Goal: Navigation & Orientation: Find specific page/section

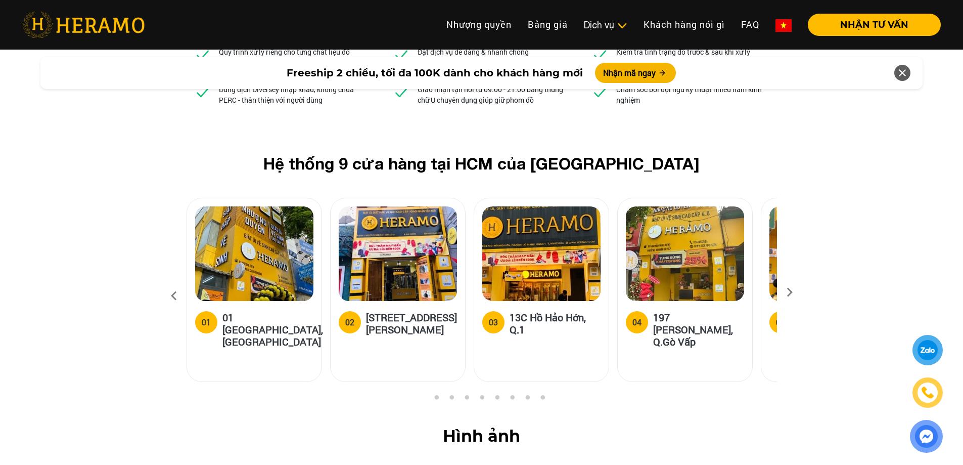
scroll to position [3892, 0]
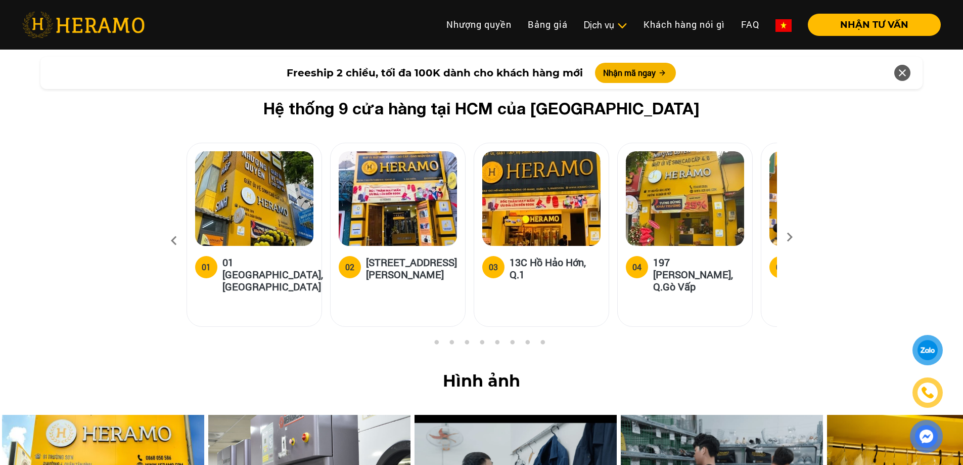
click at [787, 237] on icon at bounding box center [790, 240] width 18 height 7
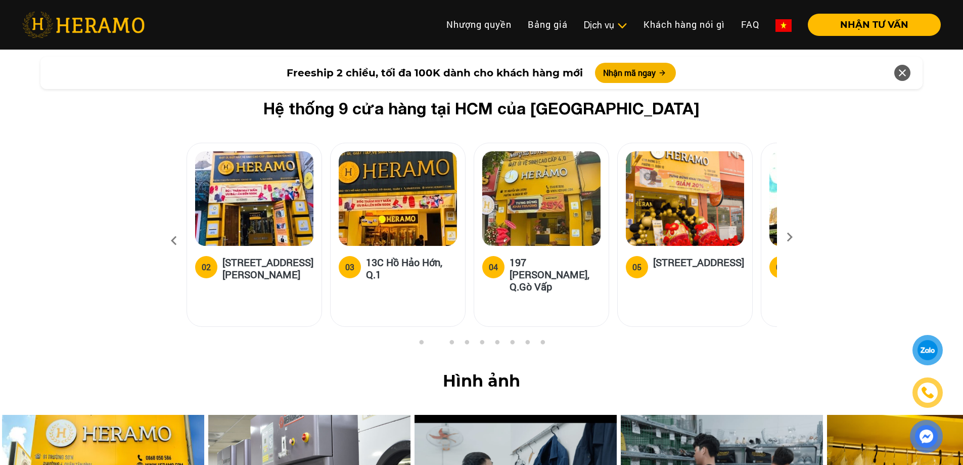
click at [787, 237] on icon at bounding box center [790, 240] width 18 height 7
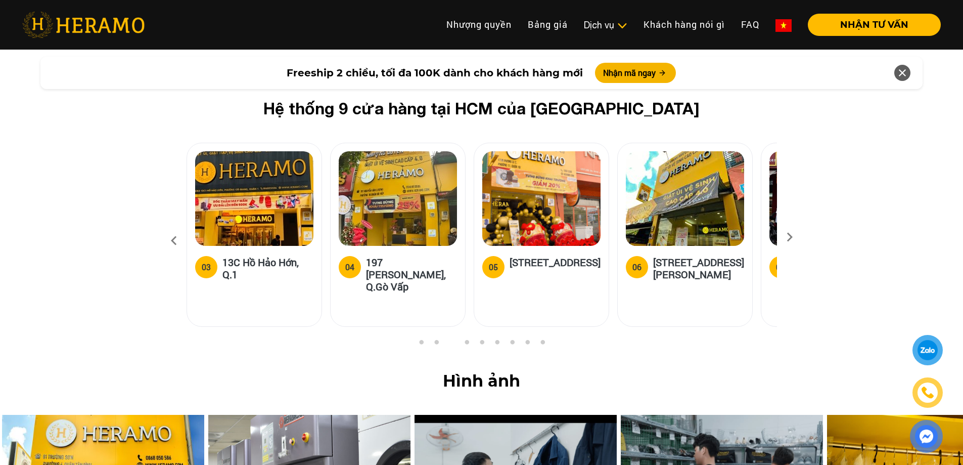
click at [787, 237] on icon at bounding box center [790, 240] width 18 height 7
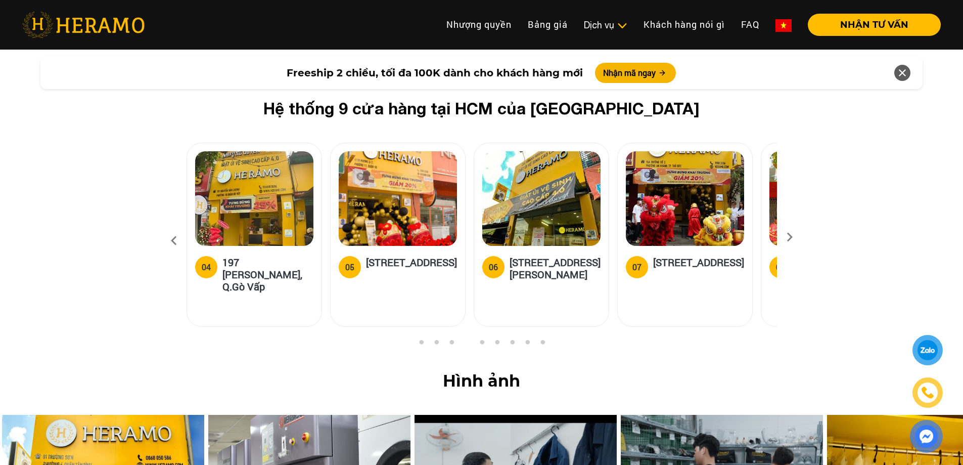
click at [787, 237] on icon at bounding box center [790, 240] width 18 height 7
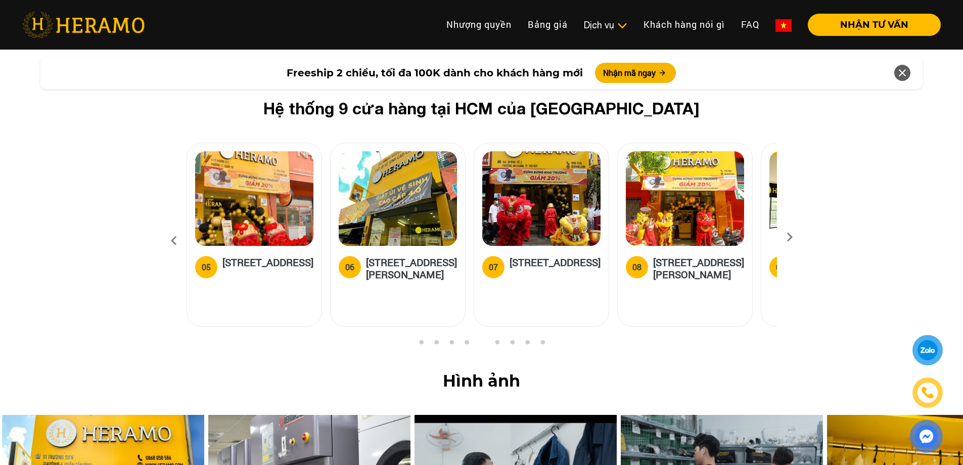
click at [787, 237] on icon at bounding box center [790, 240] width 18 height 7
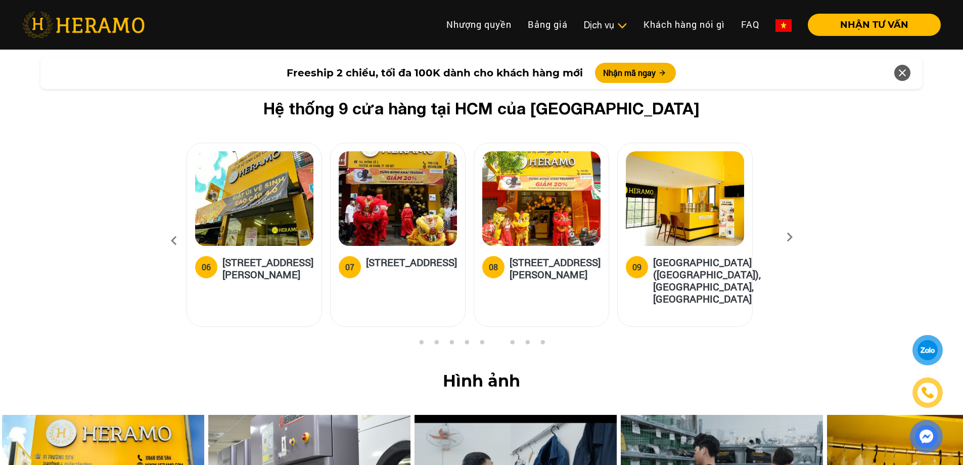
click at [787, 237] on icon at bounding box center [790, 240] width 18 height 7
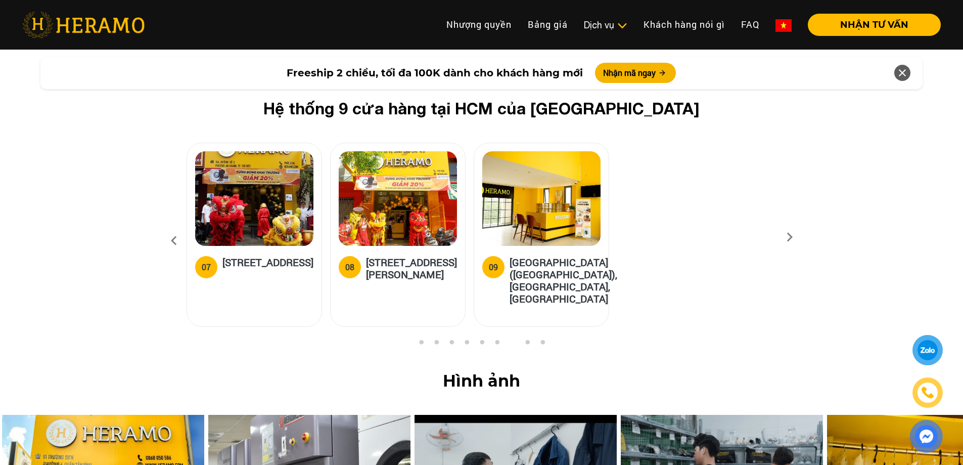
click at [171, 227] on icon at bounding box center [174, 240] width 18 height 27
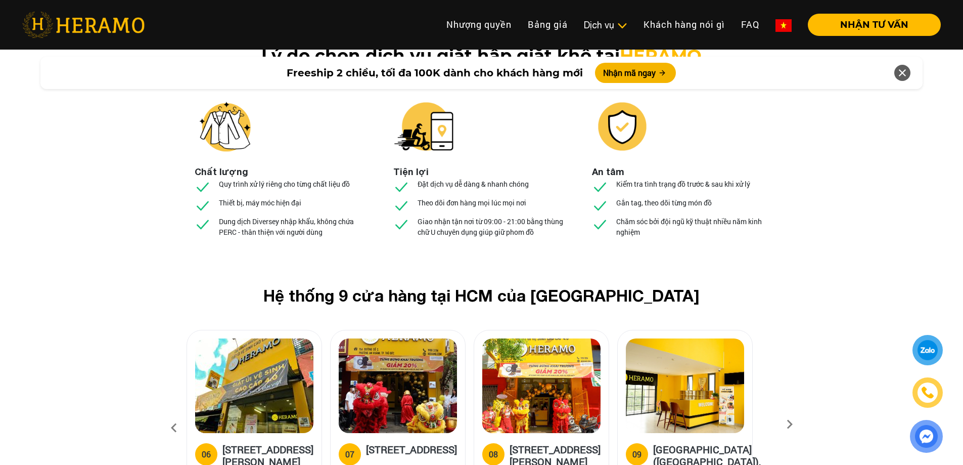
scroll to position [3690, 0]
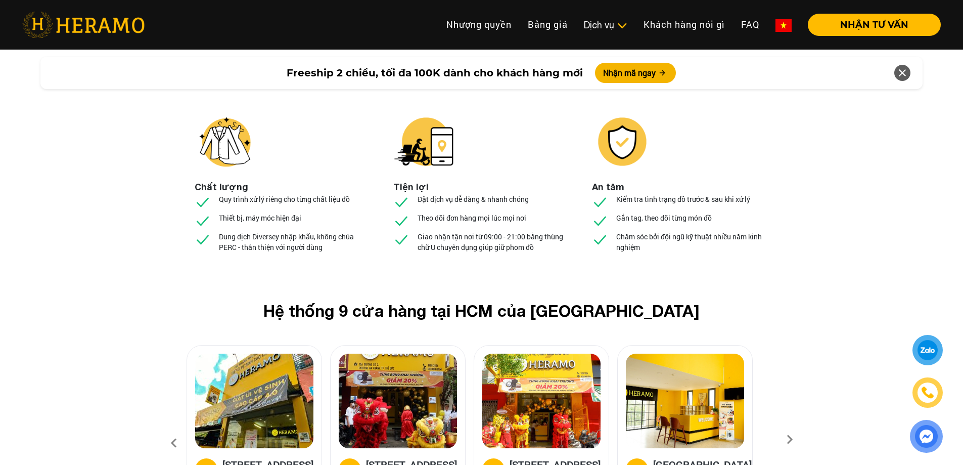
click at [173, 429] on icon at bounding box center [174, 442] width 18 height 27
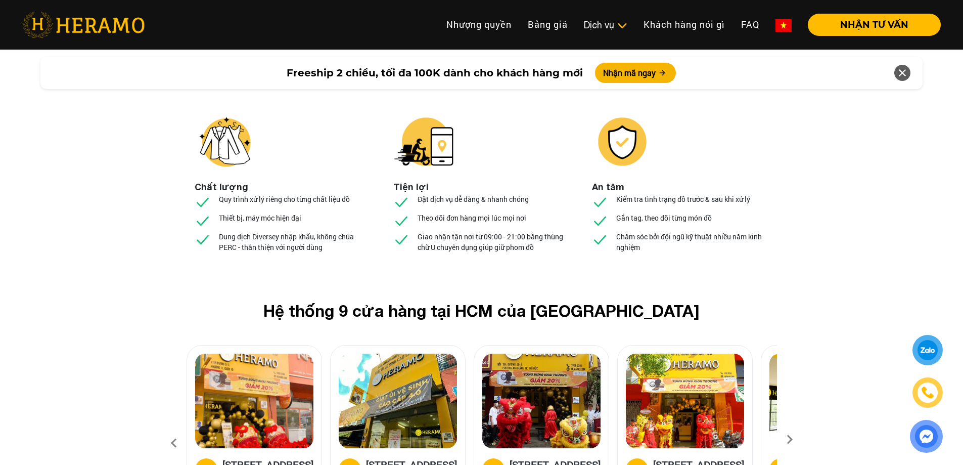
click at [173, 429] on icon at bounding box center [174, 442] width 18 height 27
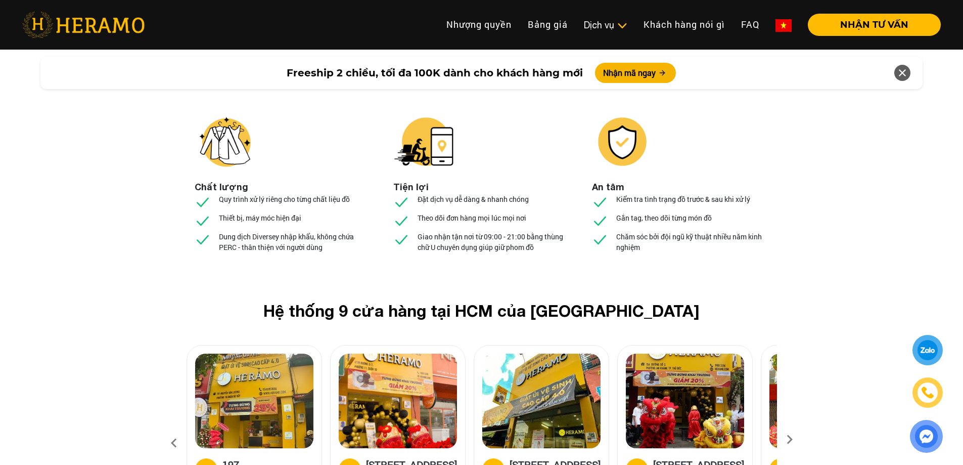
click at [173, 429] on icon at bounding box center [174, 442] width 18 height 27
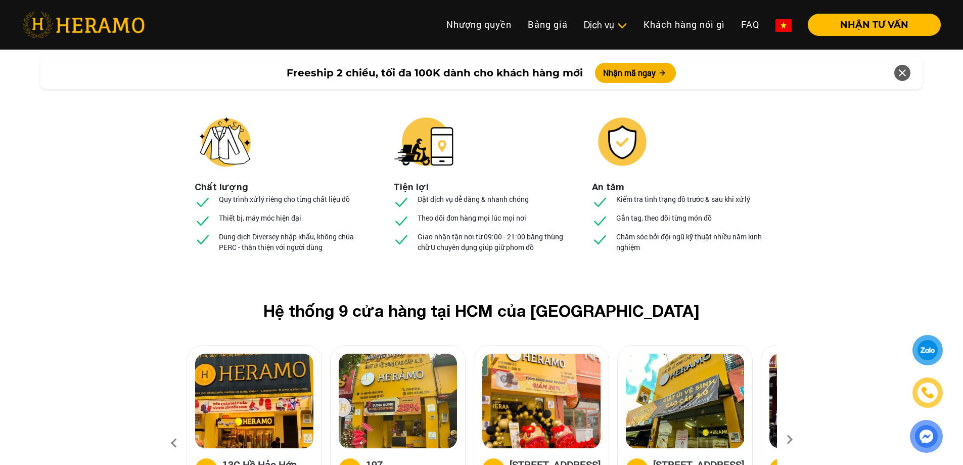
click at [173, 429] on icon at bounding box center [174, 442] width 18 height 27
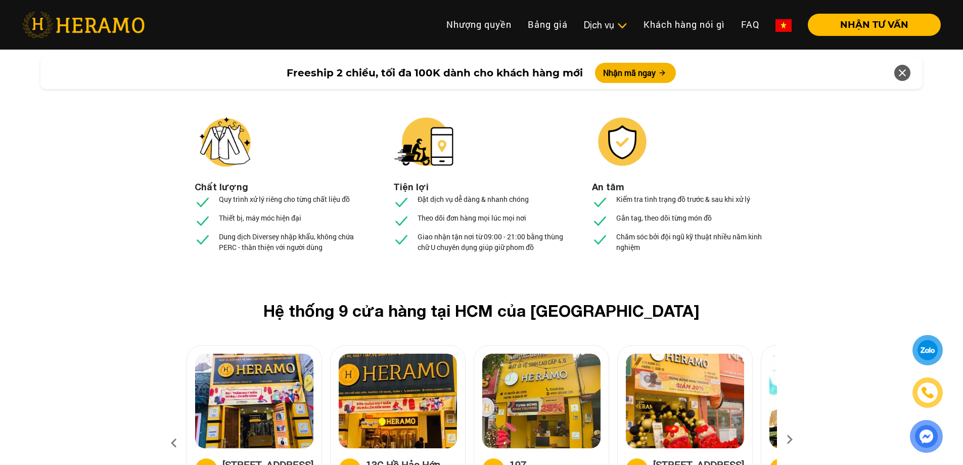
click at [173, 429] on icon at bounding box center [174, 442] width 18 height 27
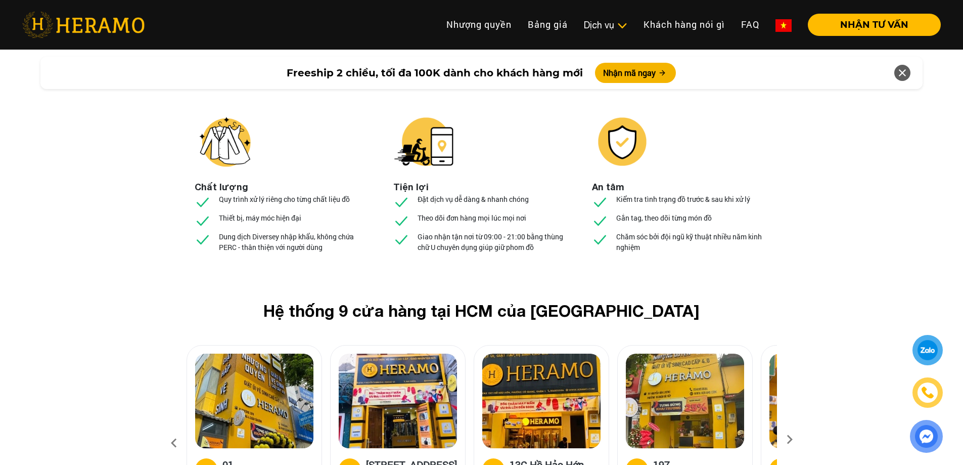
click at [173, 429] on icon at bounding box center [174, 442] width 18 height 27
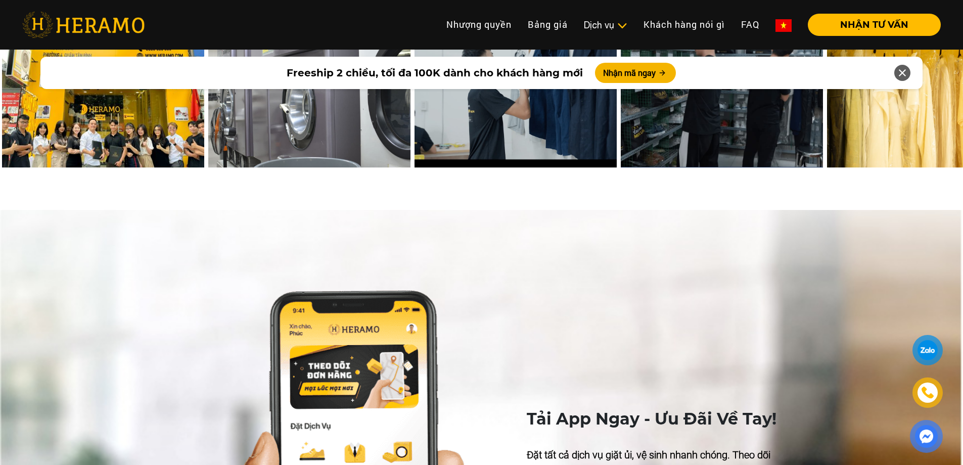
scroll to position [4297, 0]
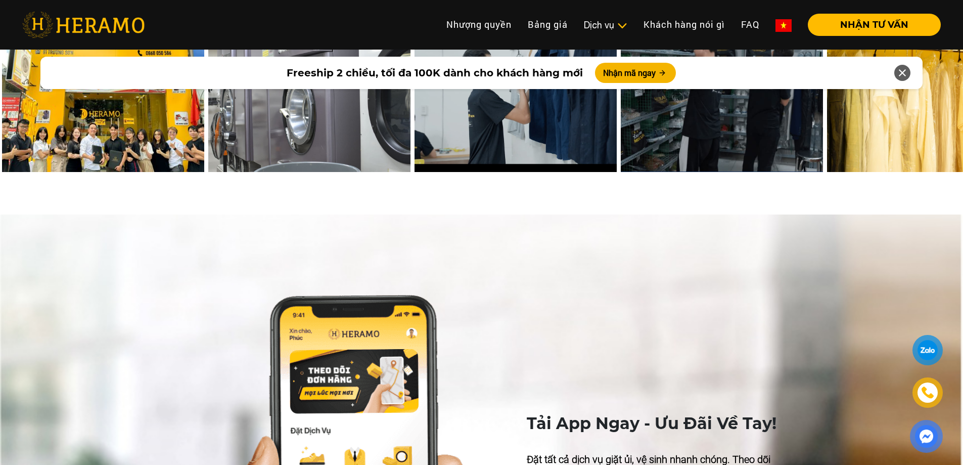
click at [929, 347] on div at bounding box center [927, 350] width 24 height 24
